Goal: Information Seeking & Learning: Learn about a topic

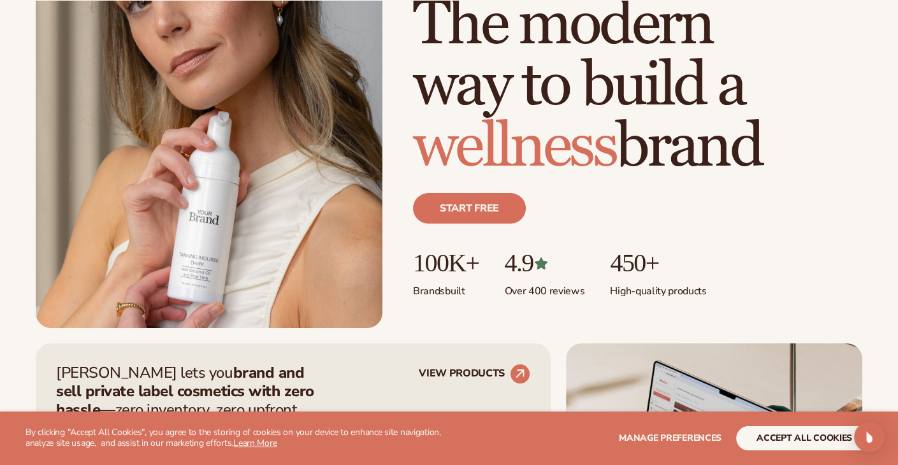
scroll to position [191, 0]
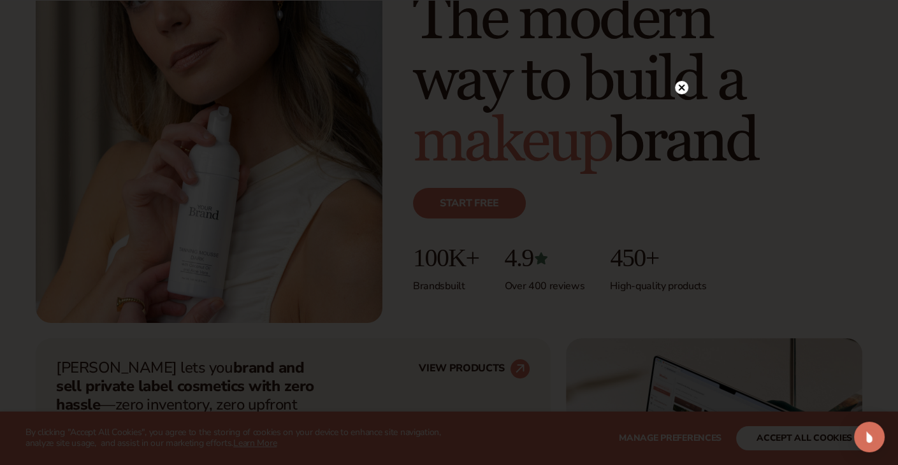
click at [678, 87] on circle at bounding box center [681, 87] width 13 height 13
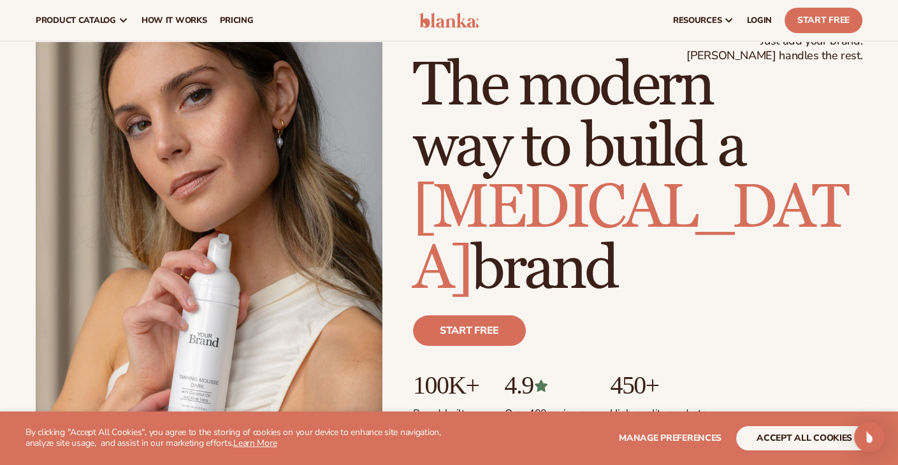
scroll to position [0, 0]
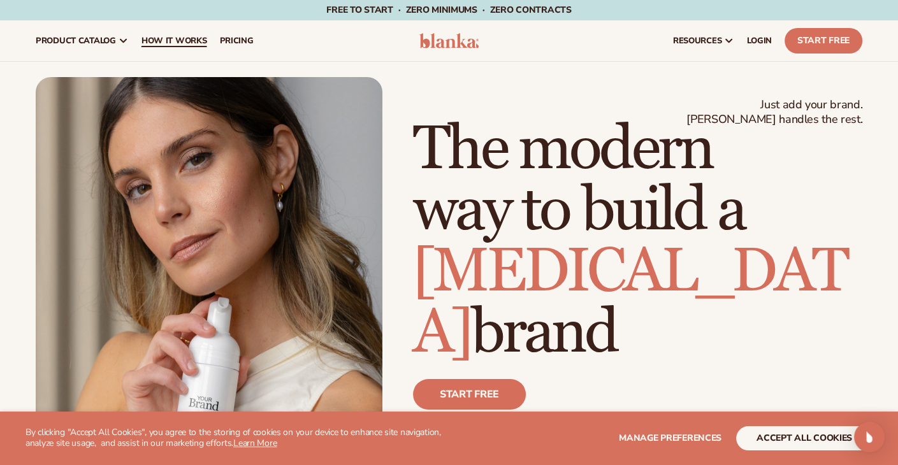
click at [148, 50] on link "How It Works" at bounding box center [174, 40] width 78 height 41
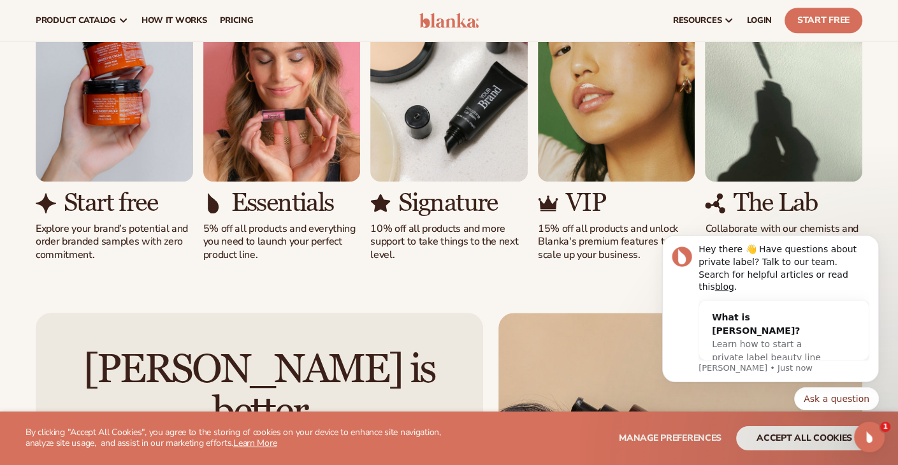
scroll to position [701, 0]
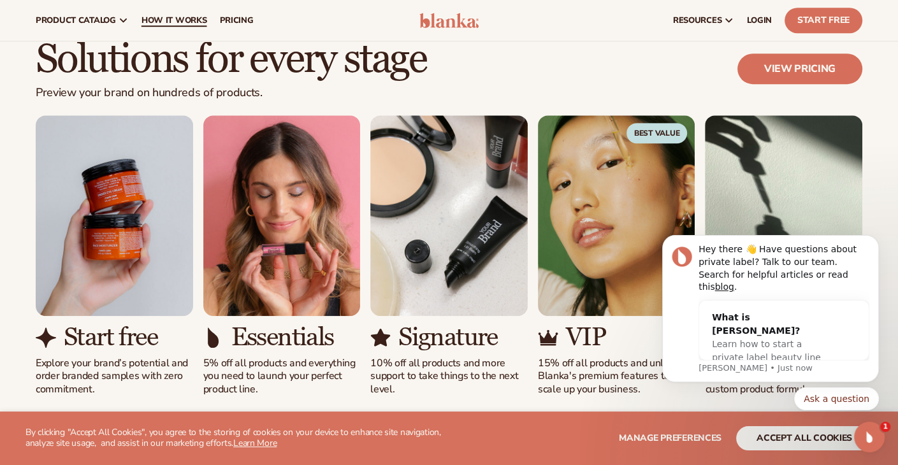
click at [184, 17] on span "How It Works" at bounding box center [174, 20] width 66 height 10
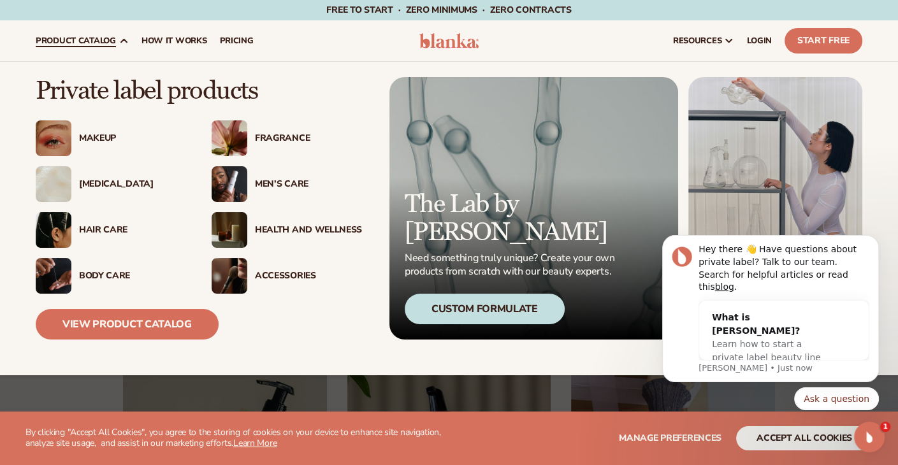
click at [229, 127] on img at bounding box center [230, 138] width 36 height 36
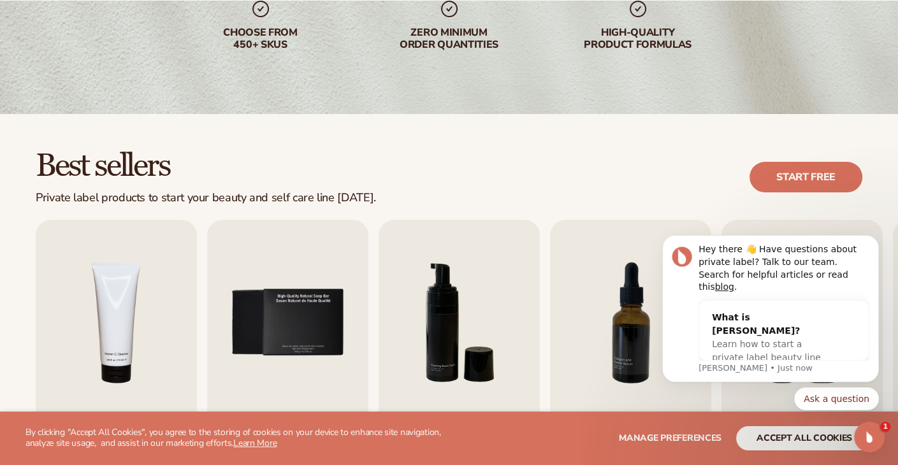
scroll to position [230, 0]
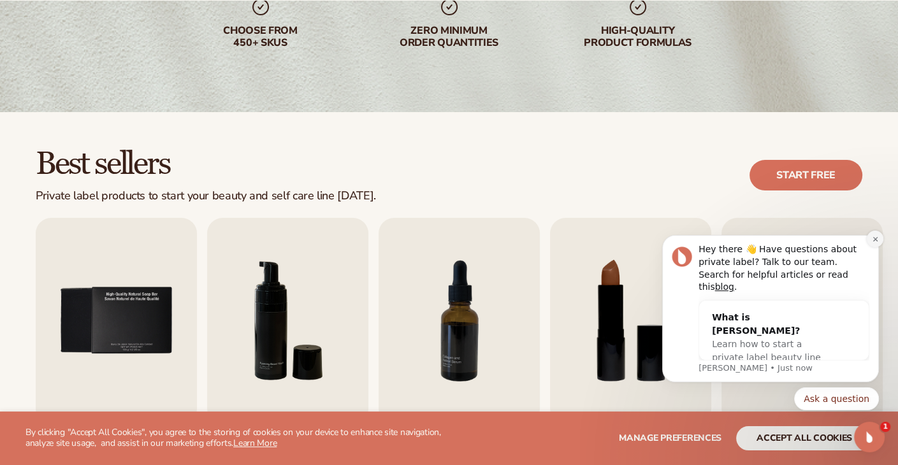
click at [874, 243] on icon "Dismiss notification" at bounding box center [875, 239] width 7 height 7
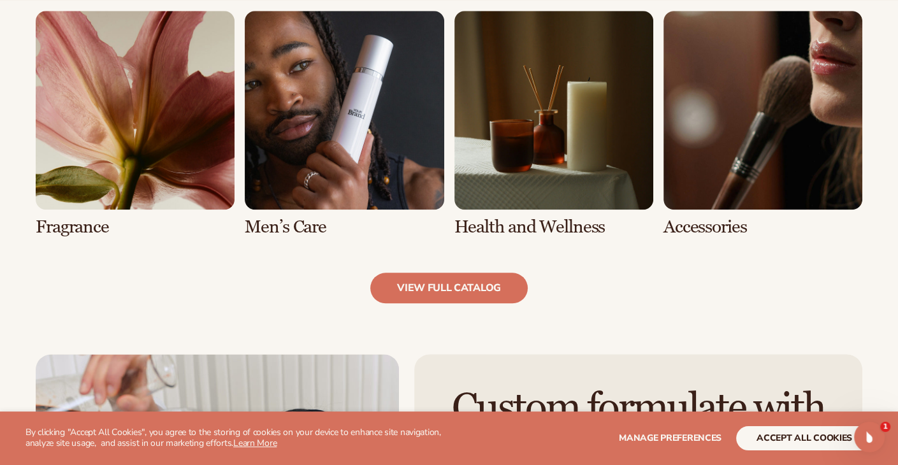
scroll to position [1186, 0]
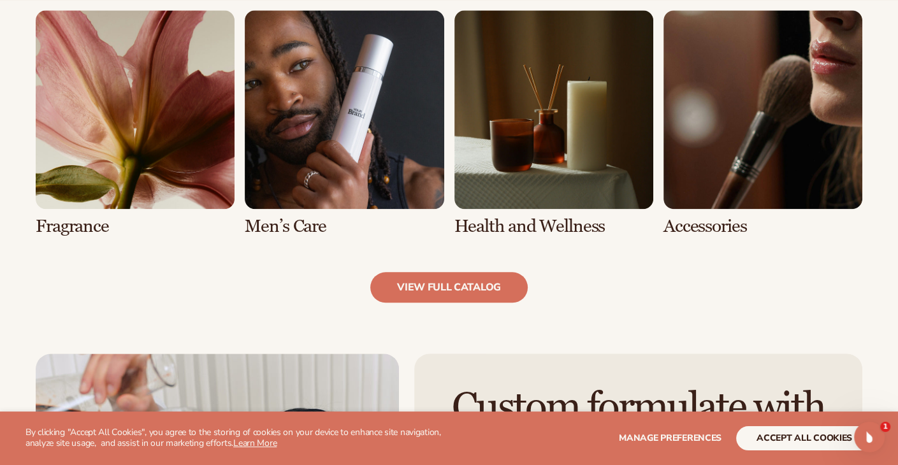
click at [187, 138] on link "5 / 8" at bounding box center [135, 123] width 199 height 226
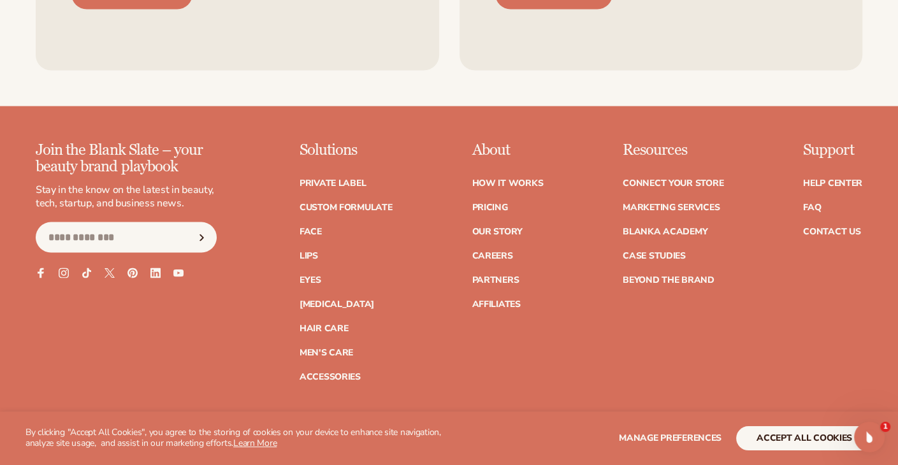
scroll to position [2531, 0]
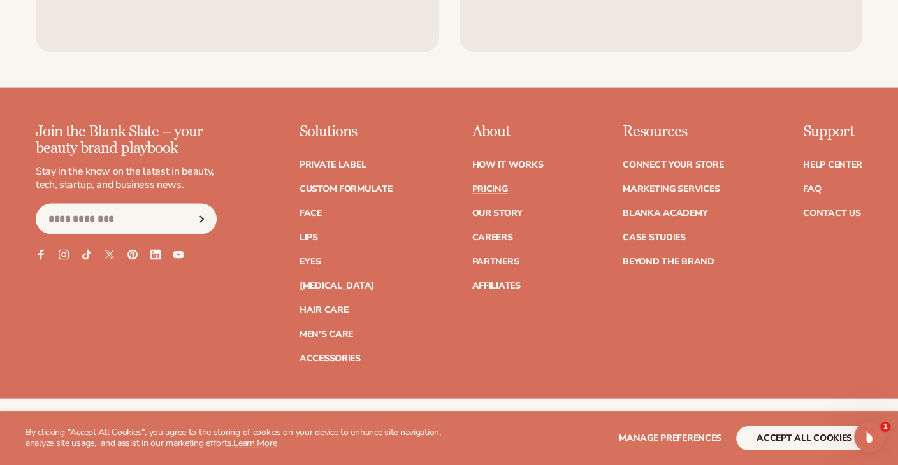
click at [487, 190] on link "Pricing" at bounding box center [490, 189] width 36 height 9
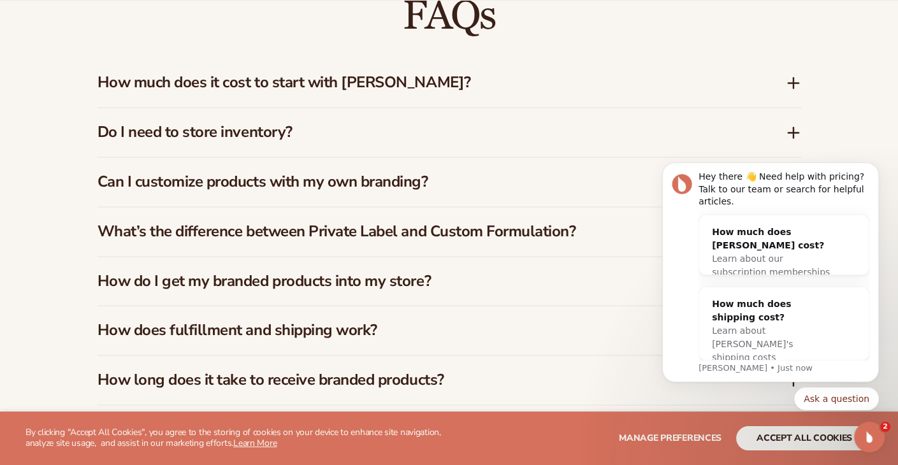
scroll to position [1848, 0]
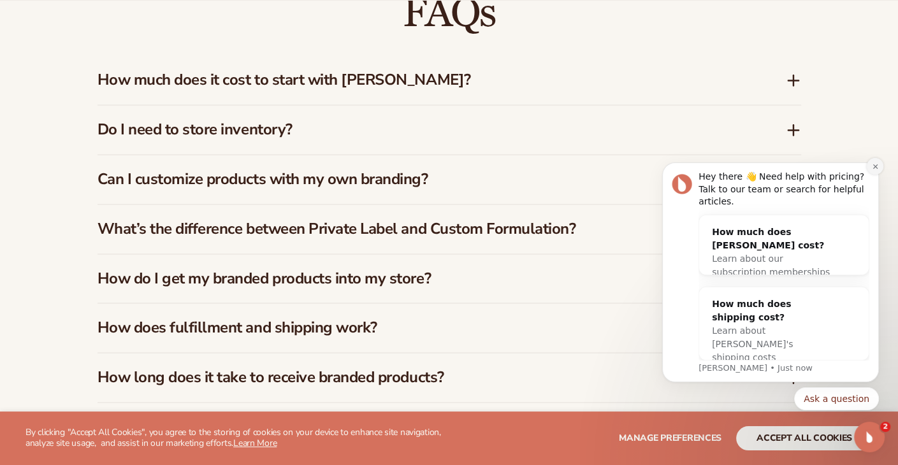
click at [874, 168] on icon "Dismiss notification" at bounding box center [874, 166] width 4 height 4
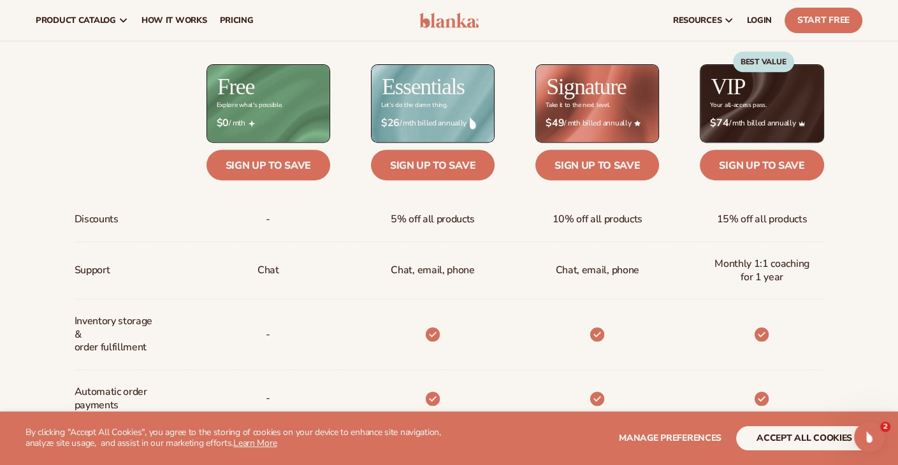
scroll to position [85, 0]
